Goal: Task Accomplishment & Management: Use online tool/utility

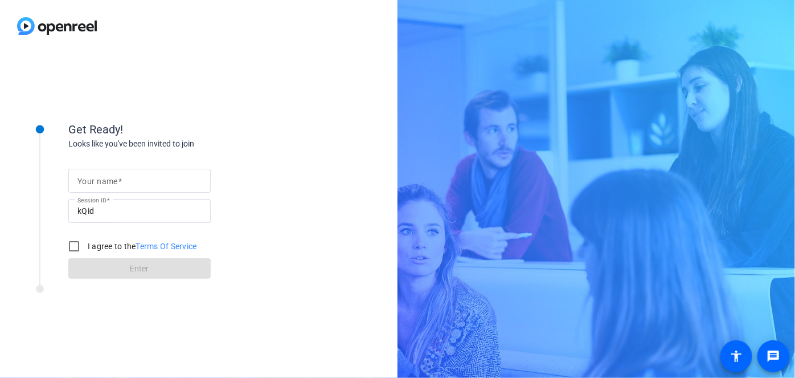
click at [132, 182] on input "Your name" at bounding box center [139, 181] width 124 height 14
type input "[PERSON_NAME]"
click at [76, 242] on input "I agree to the Terms Of Service" at bounding box center [74, 246] width 23 height 23
checkbox input "true"
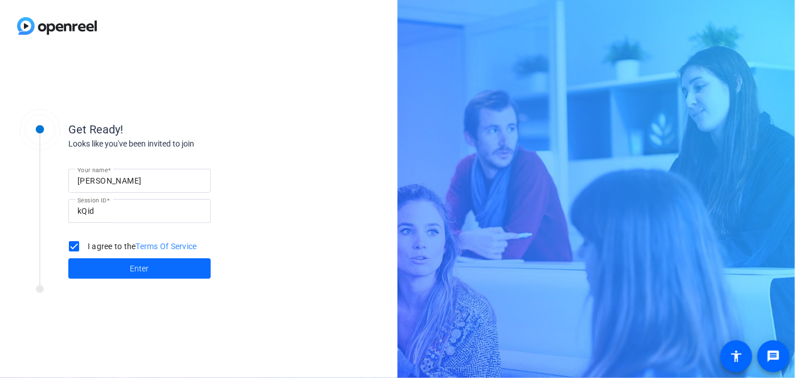
click at [135, 269] on span "Enter" at bounding box center [139, 269] width 19 height 12
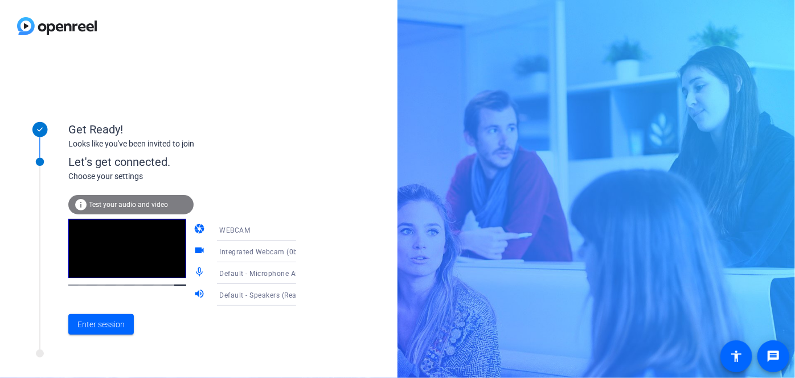
click at [141, 205] on span "Test your audio and video" at bounding box center [128, 205] width 79 height 8
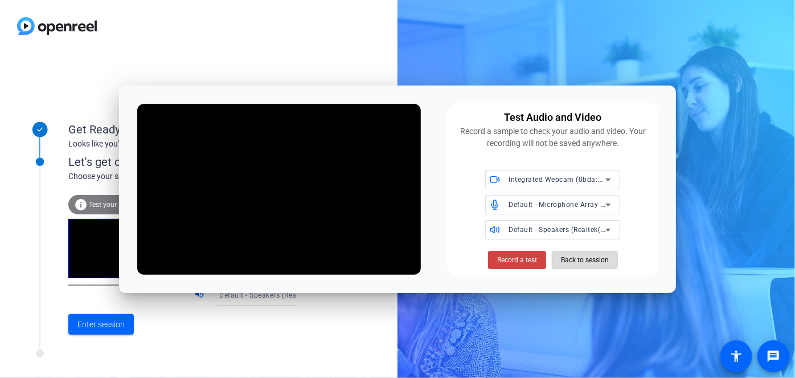
click at [582, 263] on span "Back to session" at bounding box center [585, 260] width 48 height 22
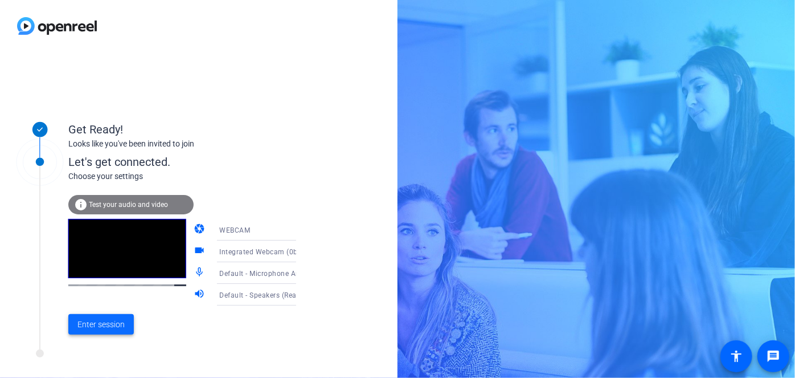
click at [104, 322] on span "Enter session" at bounding box center [100, 324] width 47 height 12
